Goal: Find specific page/section: Find specific page/section

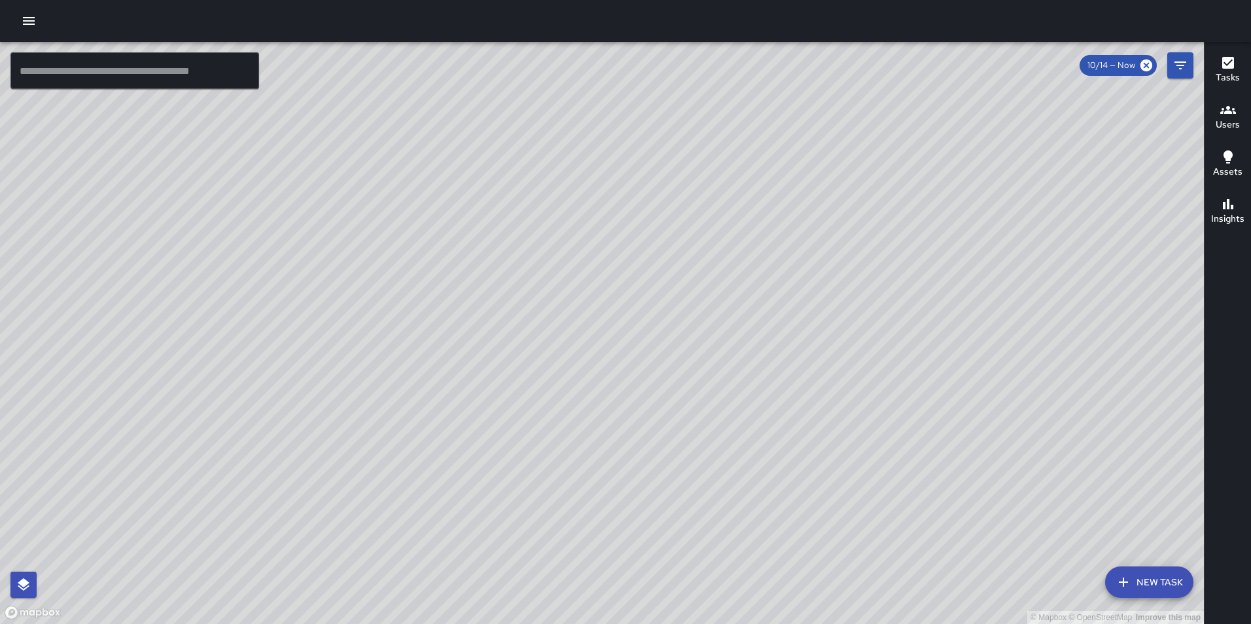
click at [29, 19] on icon "button" at bounding box center [29, 21] width 16 height 16
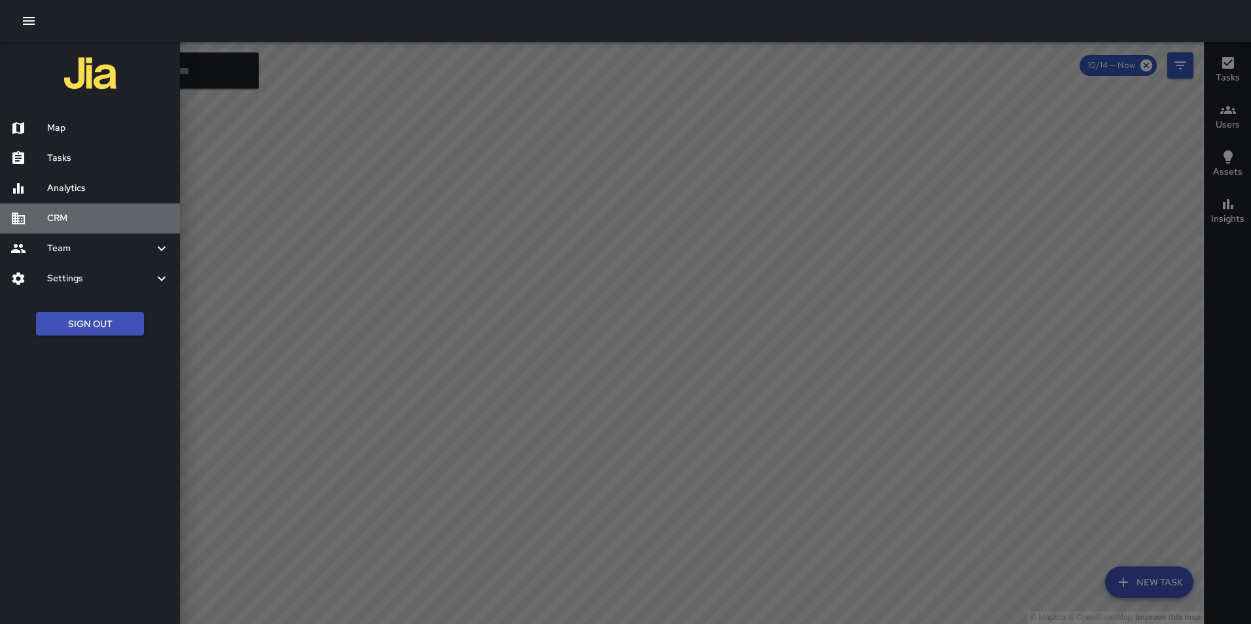
click at [54, 214] on h6 "CRM" at bounding box center [108, 218] width 122 height 14
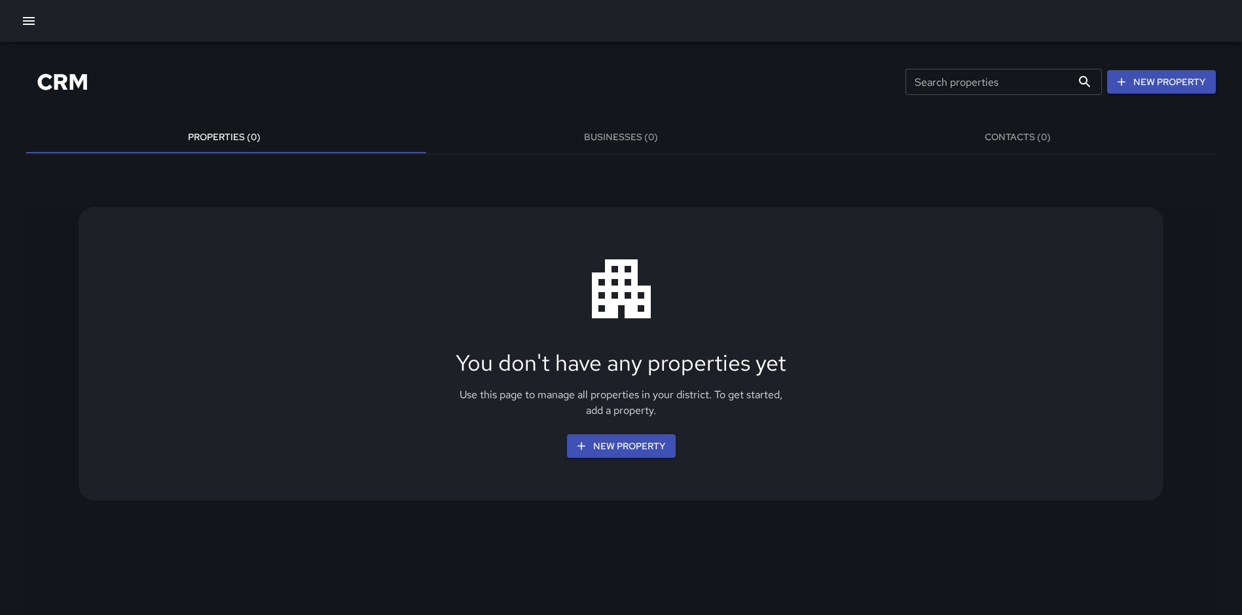
click at [622, 133] on button "Businesses (0)" at bounding box center [621, 137] width 397 height 31
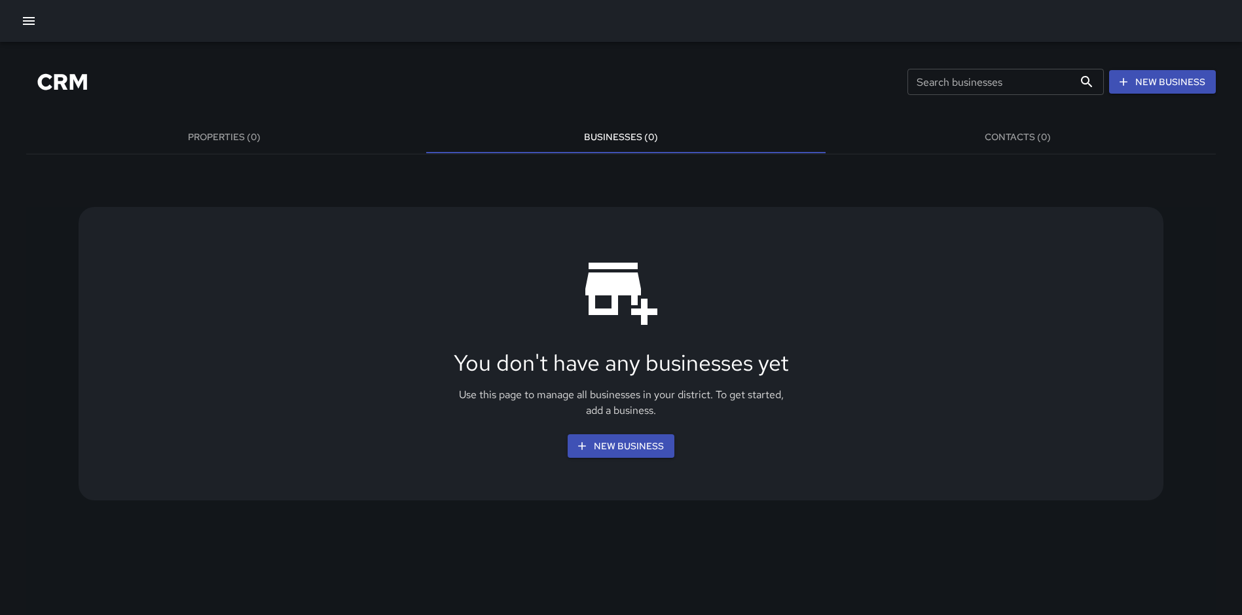
click at [981, 134] on button "Contacts (0)" at bounding box center [1017, 137] width 397 height 31
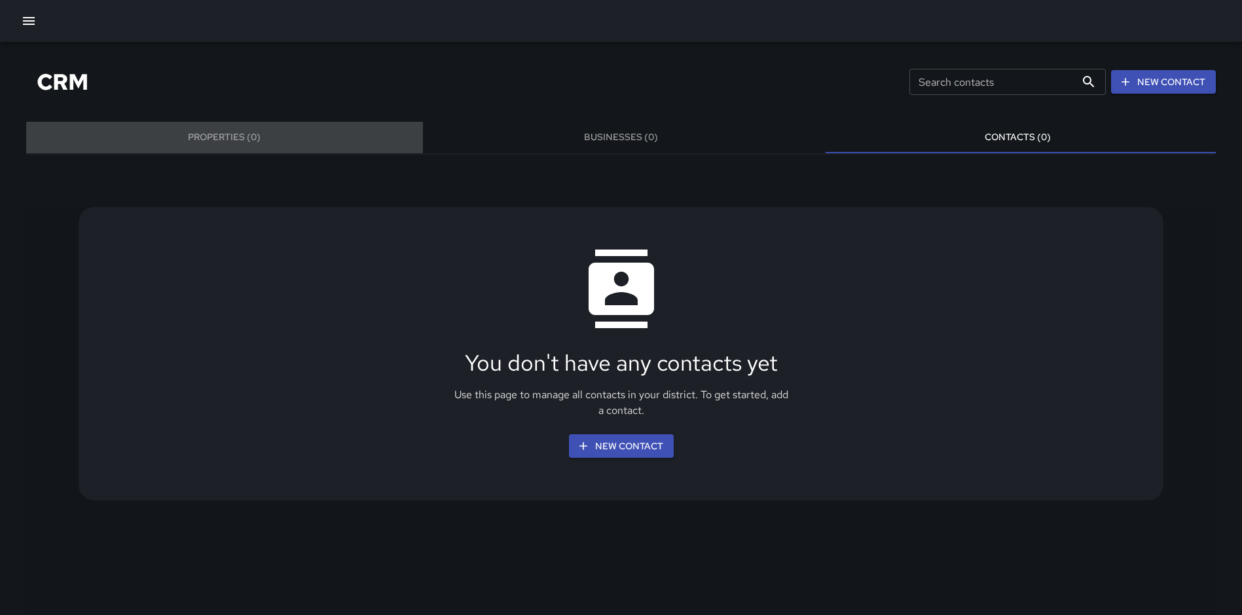
click at [171, 133] on button "Properties (0)" at bounding box center [224, 137] width 397 height 31
